Goal: Task Accomplishment & Management: Manage account settings

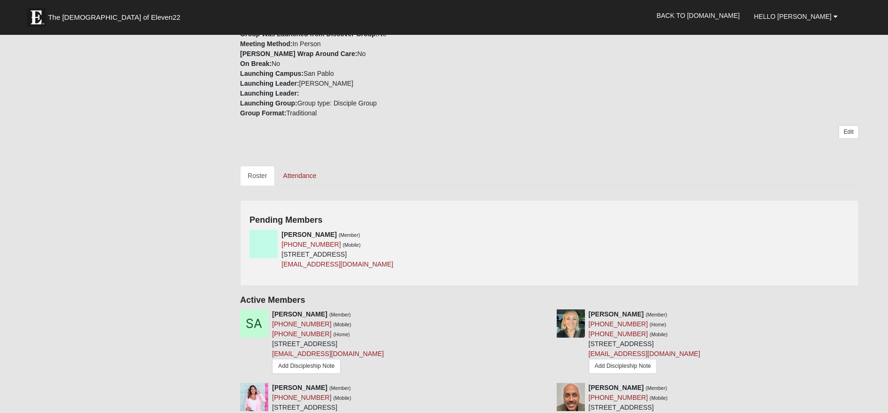
scroll to position [330, 0]
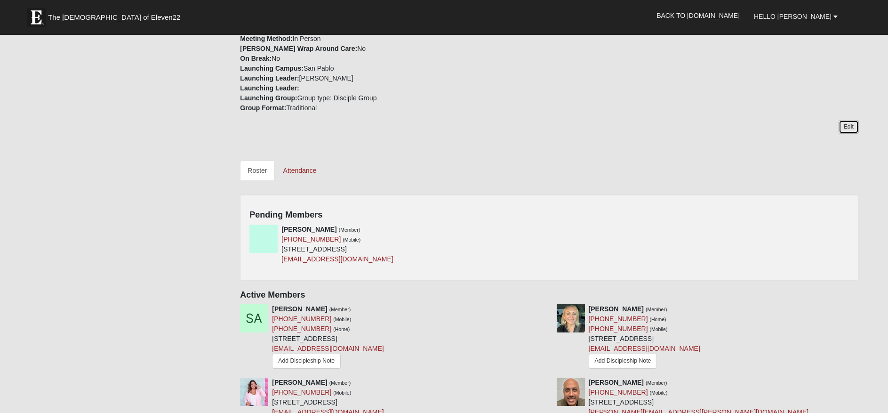
click at [853, 134] on link "Edit" at bounding box center [849, 127] width 20 height 14
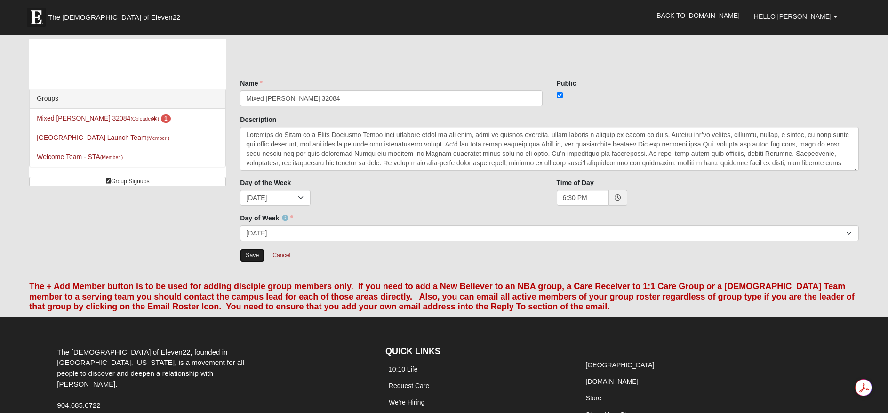
click at [258, 262] on input "Save" at bounding box center [252, 256] width 24 height 14
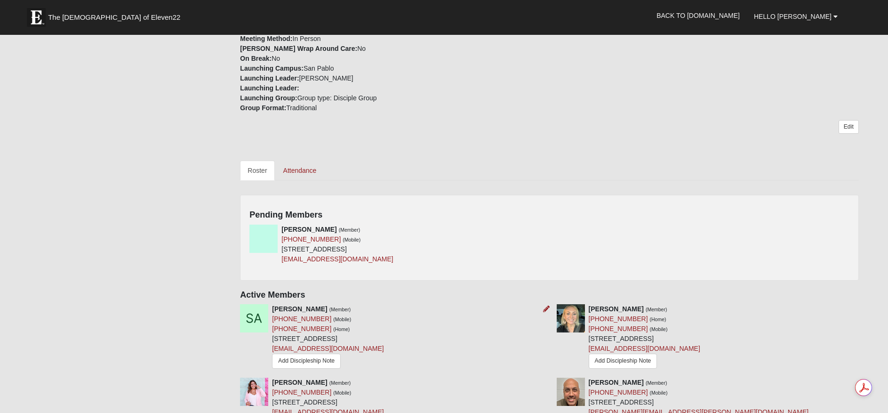
scroll to position [471, 0]
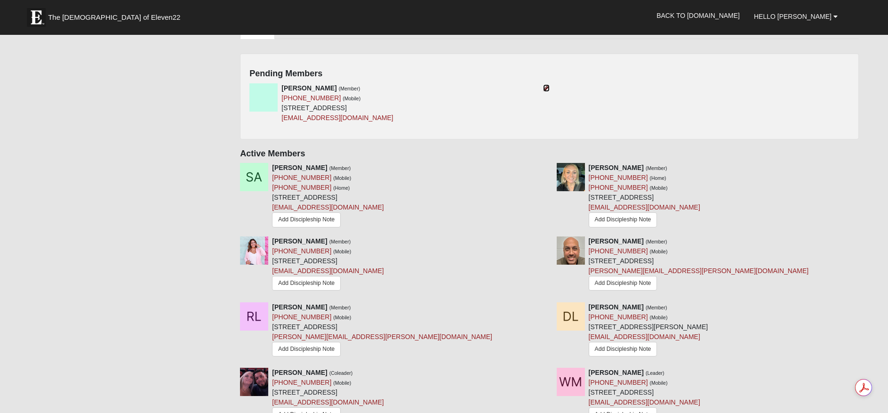
click at [547, 91] on icon at bounding box center [546, 88] width 7 height 7
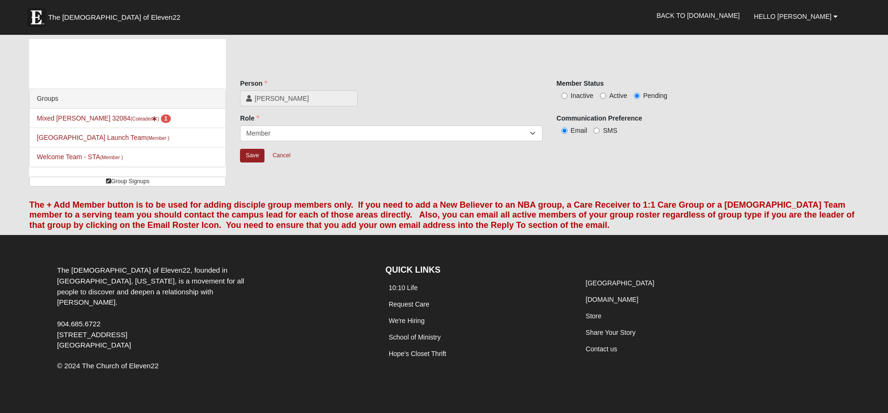
click at [612, 99] on span "Active" at bounding box center [619, 96] width 18 height 8
click at [606, 99] on input "Active" at bounding box center [603, 96] width 6 height 6
radio input "true"
click at [256, 162] on input "Save" at bounding box center [252, 156] width 24 height 14
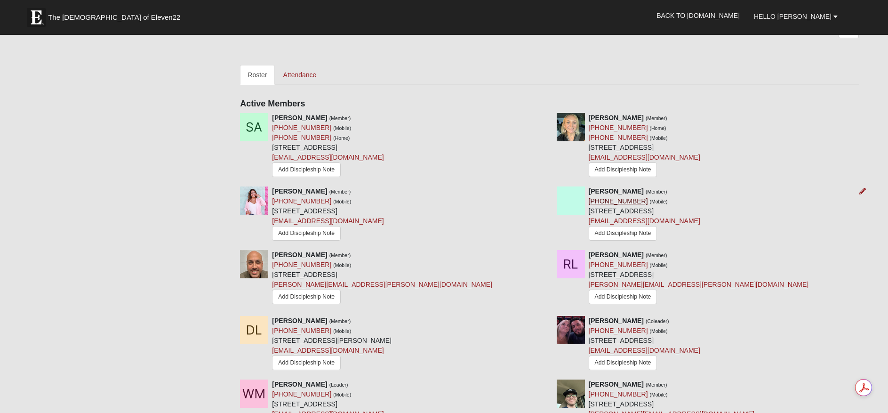
scroll to position [471, 0]
